Goal: Navigation & Orientation: Find specific page/section

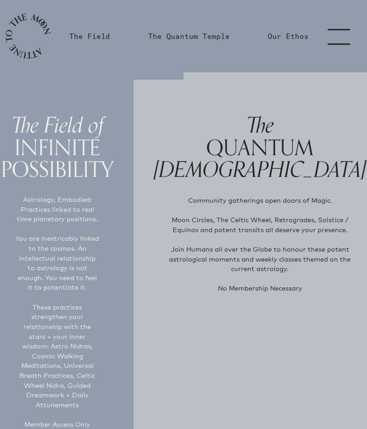
click at [334, 32] on link "menu" at bounding box center [343, 36] width 45 height 72
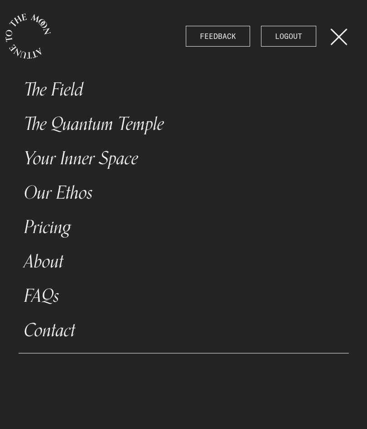
click at [56, 80] on link "The Field" at bounding box center [184, 89] width 330 height 34
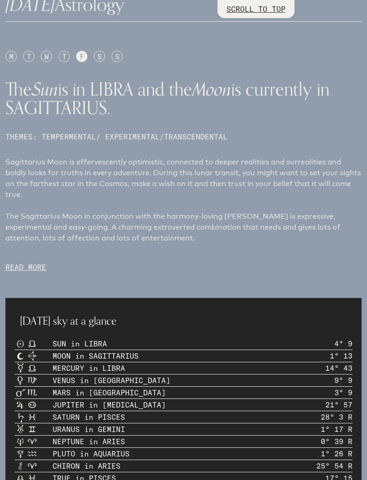
scroll to position [503, 0]
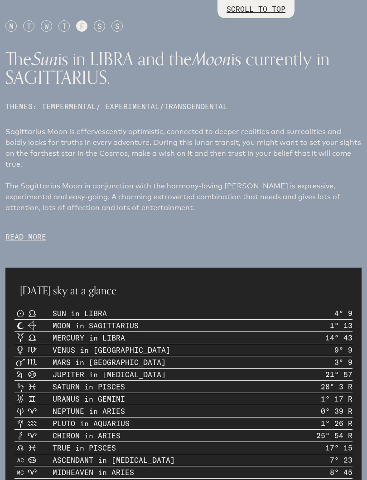
click at [23, 237] on p "READ MORE" at bounding box center [183, 236] width 356 height 11
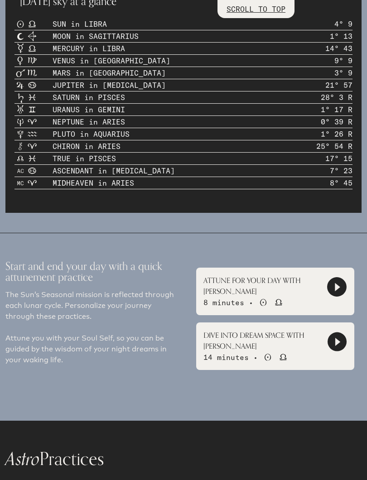
scroll to position [898, 0]
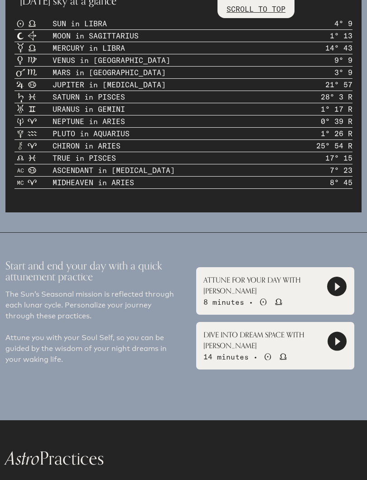
click at [336, 291] on icon at bounding box center [337, 286] width 5 height 8
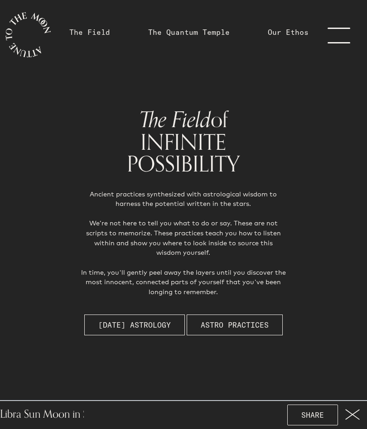
scroll to position [0, 0]
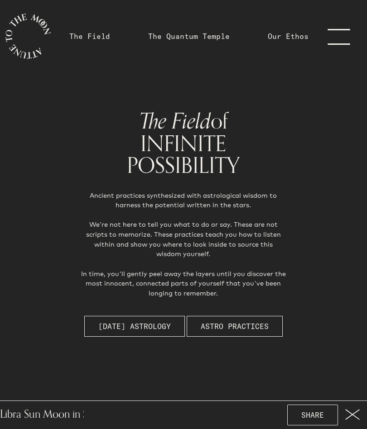
click at [339, 38] on link "menu" at bounding box center [343, 36] width 45 height 72
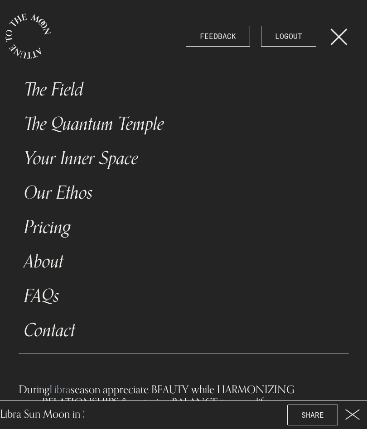
click at [366, 154] on html "FEEDBACK LOGOUT The Field The [DEMOGRAPHIC_DATA] Your Inner Space Our Ethos Pri…" at bounding box center [183, 214] width 367 height 429
click at [100, 162] on link "Your Inner Space" at bounding box center [184, 158] width 330 height 34
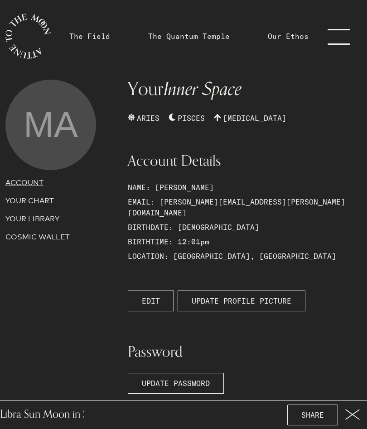
click at [43, 201] on p "YOUR CHART" at bounding box center [60, 201] width 111 height 11
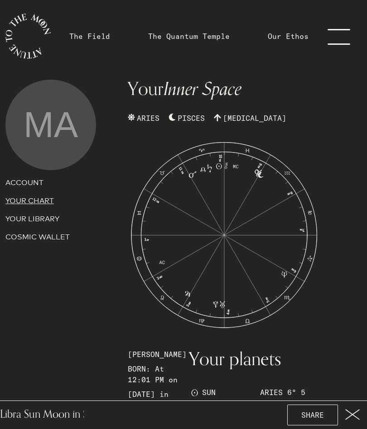
click at [340, 28] on link "menu" at bounding box center [343, 36] width 45 height 72
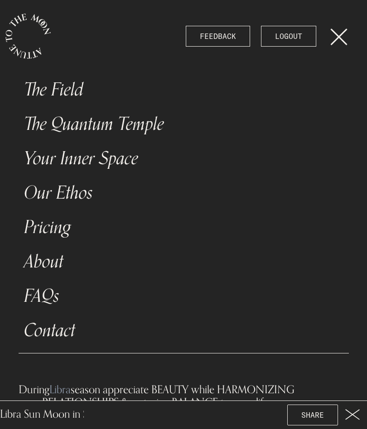
click at [76, 86] on link "The Field" at bounding box center [184, 89] width 330 height 34
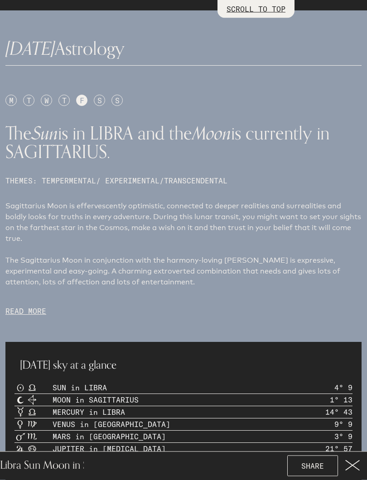
click at [120, 99] on div "S" at bounding box center [116, 100] width 11 height 11
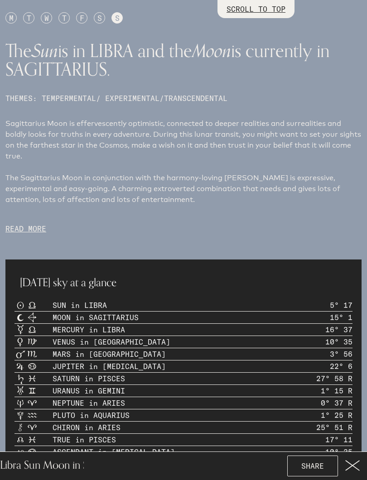
scroll to position [513, 0]
